Goal: Transaction & Acquisition: Download file/media

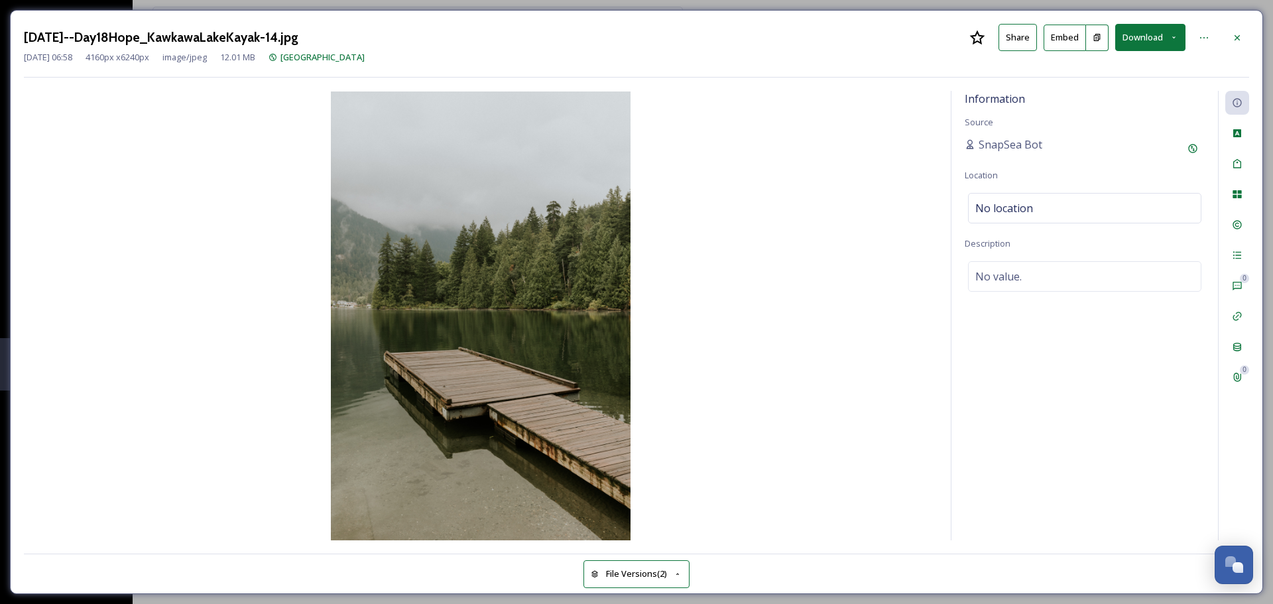
scroll to position [2489, 0]
click at [1241, 39] on icon at bounding box center [1237, 37] width 11 height 11
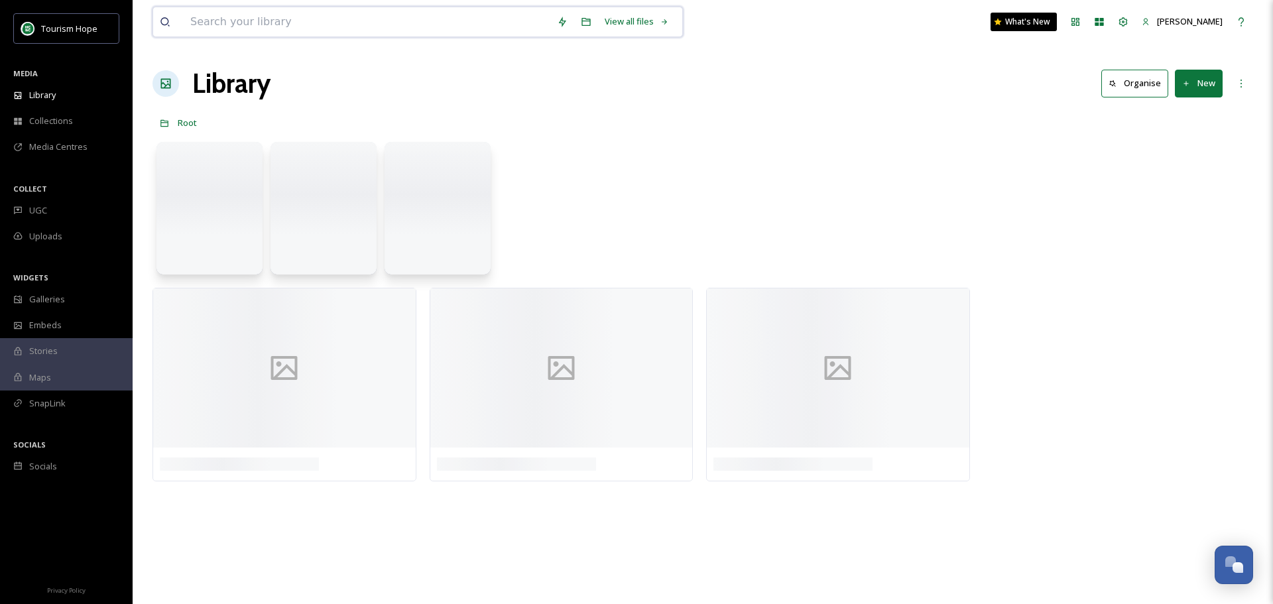
click at [295, 25] on input at bounding box center [367, 21] width 367 height 29
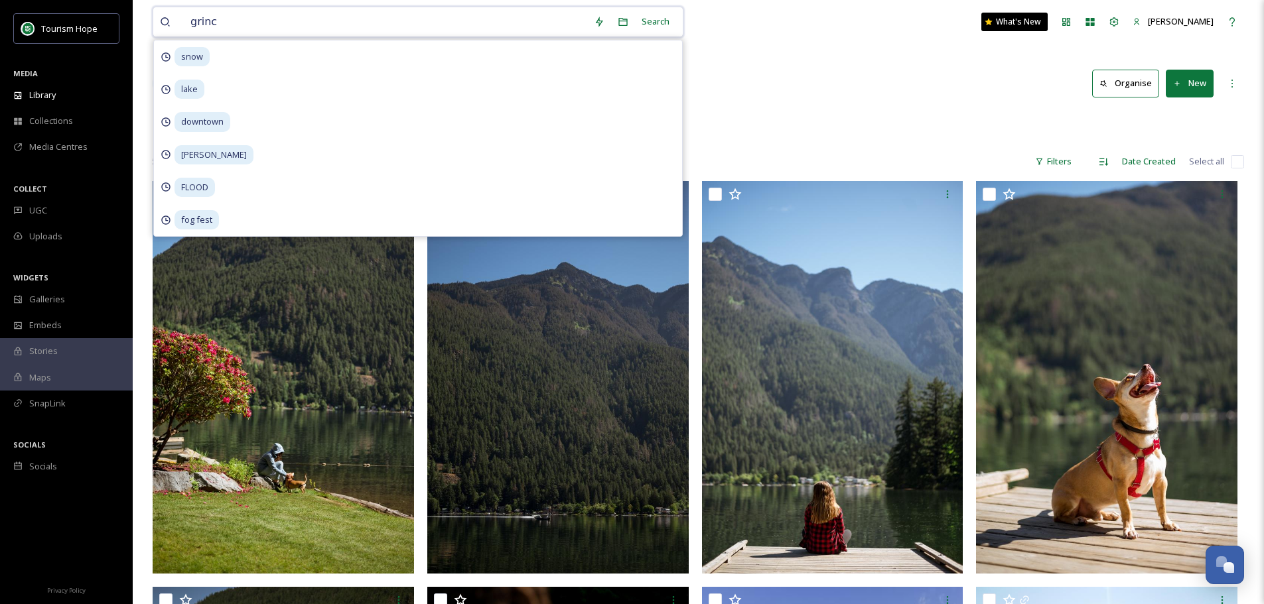
type input "grinch"
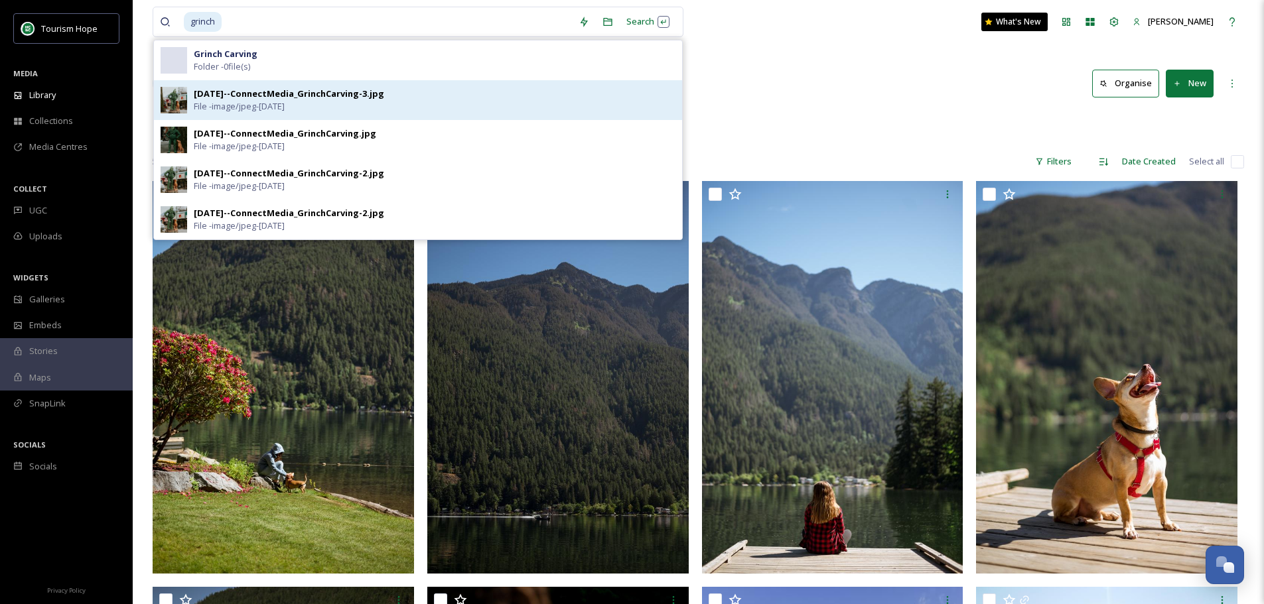
click at [188, 103] on div "[DATE]--ConnectMedia_GrinchCarving-3.jpg File - image/jpeg - [DATE]" at bounding box center [418, 100] width 528 height 40
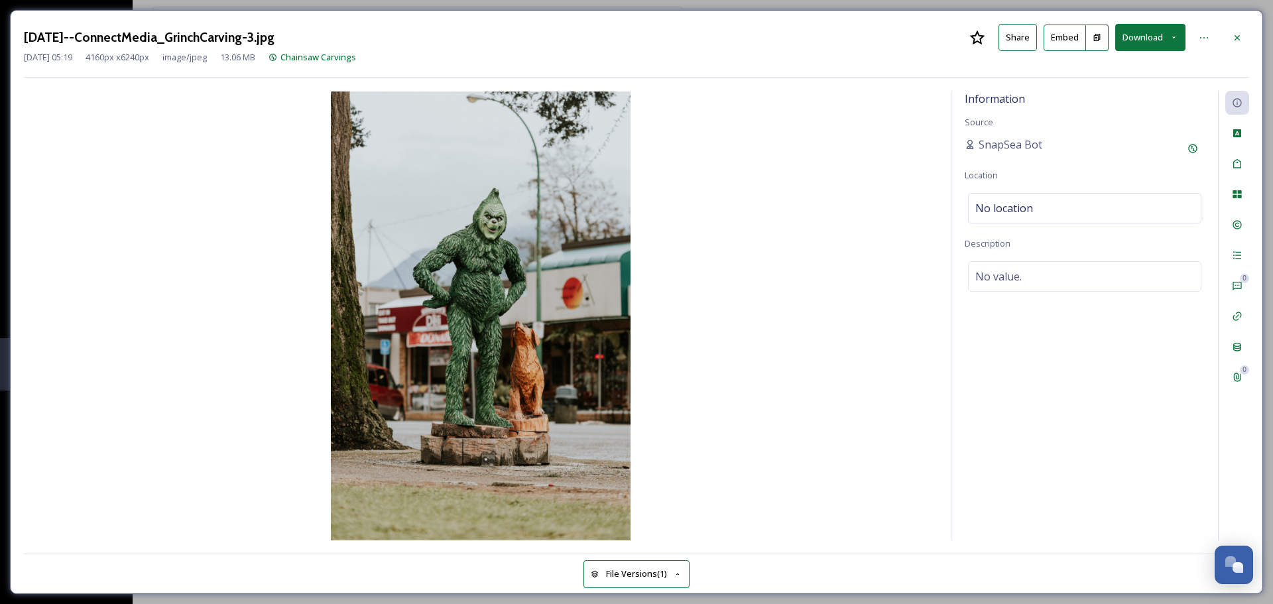
click at [1151, 41] on button "Download" at bounding box center [1151, 37] width 70 height 27
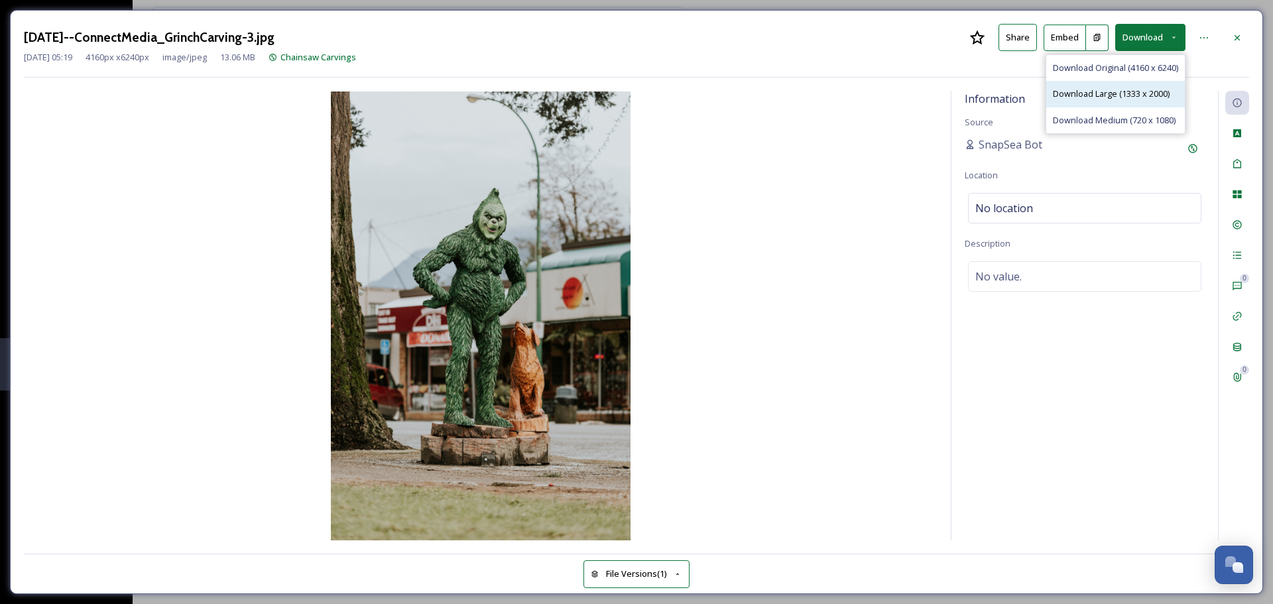
click at [1140, 95] on span "Download Large (1333 x 2000)" at bounding box center [1111, 94] width 117 height 13
